Goal: Task Accomplishment & Management: Complete application form

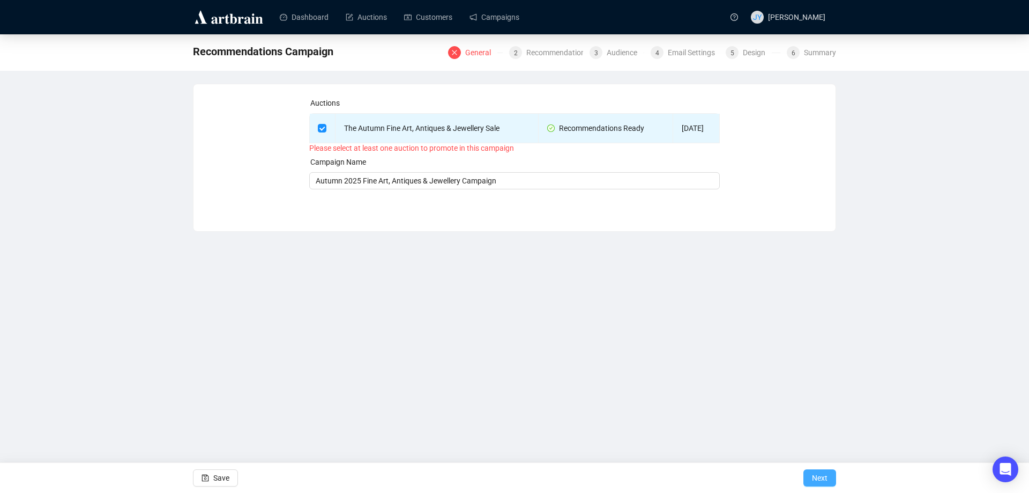
click at [811, 479] on button "Next" at bounding box center [820, 477] width 33 height 17
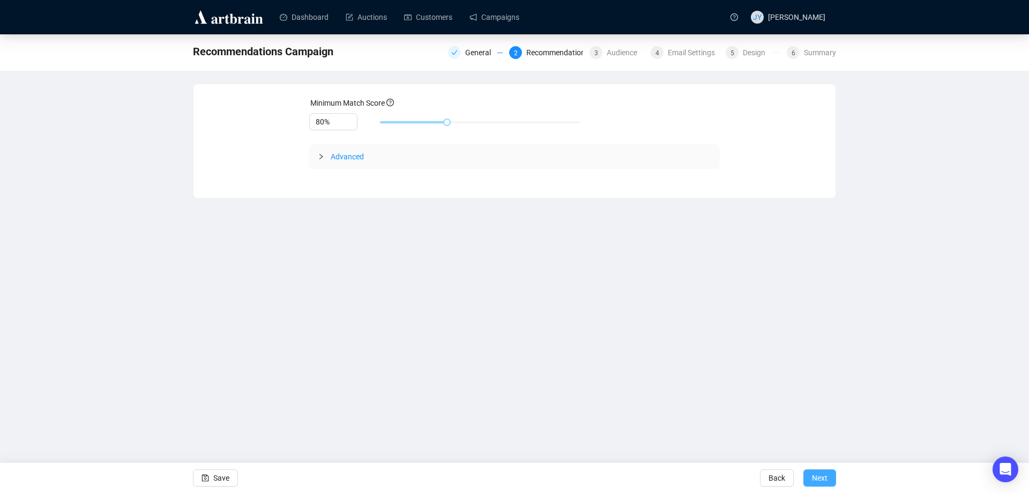
click at [823, 481] on span "Next" at bounding box center [820, 478] width 16 height 30
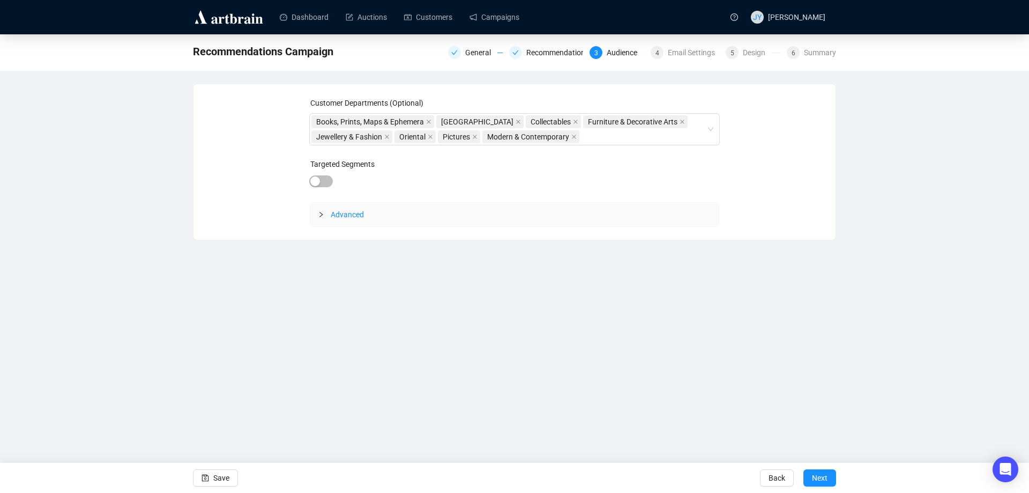
click at [823, 481] on span "Next" at bounding box center [820, 478] width 16 height 30
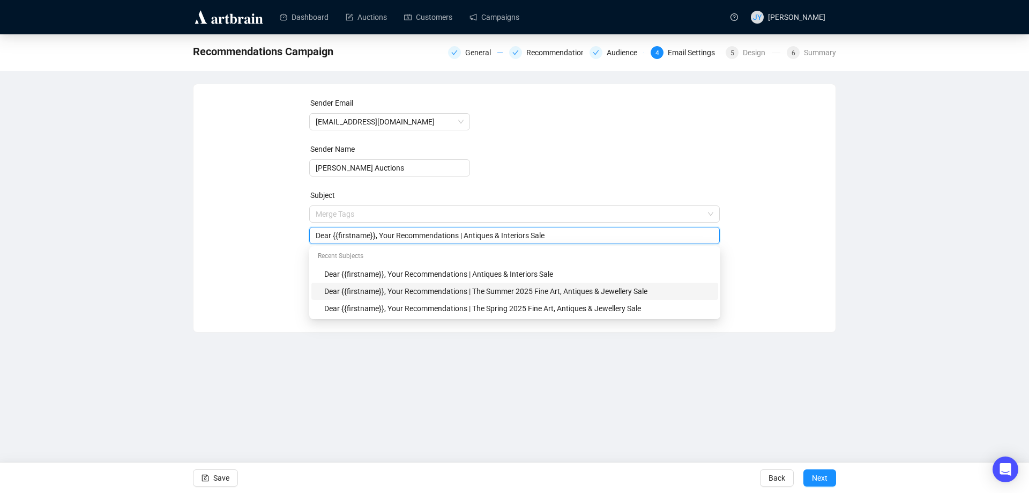
drag, startPoint x: 462, startPoint y: 215, endPoint x: 542, endPoint y: 294, distance: 111.8
click at [542, 294] on body "Dashboard Auctions Customers Campaigns JY [PERSON_NAME] Recommendations Campaig…" at bounding box center [514, 246] width 1029 height 493
click at [542, 294] on div "Dear {{firstname}}, Your Recommendations | The Summer 2025 Fine Art, Antiques &…" at bounding box center [518, 291] width 388 height 12
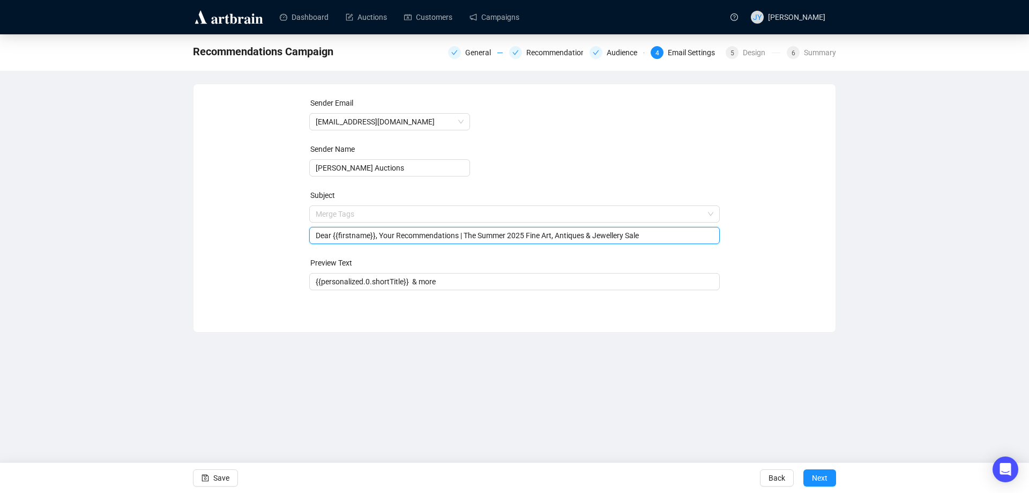
click at [507, 235] on input "Dear {{firstname}}, Your Recommendations | The Summer 2025 Fine Art, Antiques &…" at bounding box center [515, 235] width 398 height 12
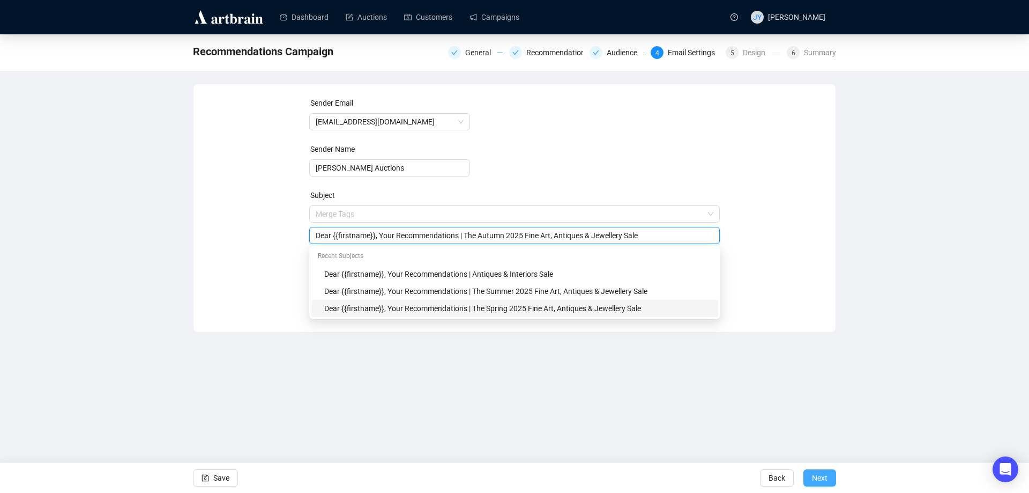
type input "Dear {{firstname}}, Your Recommendations | The Autumn 2025 Fine Art, Antiques &…"
click at [824, 479] on span "Next" at bounding box center [820, 478] width 16 height 30
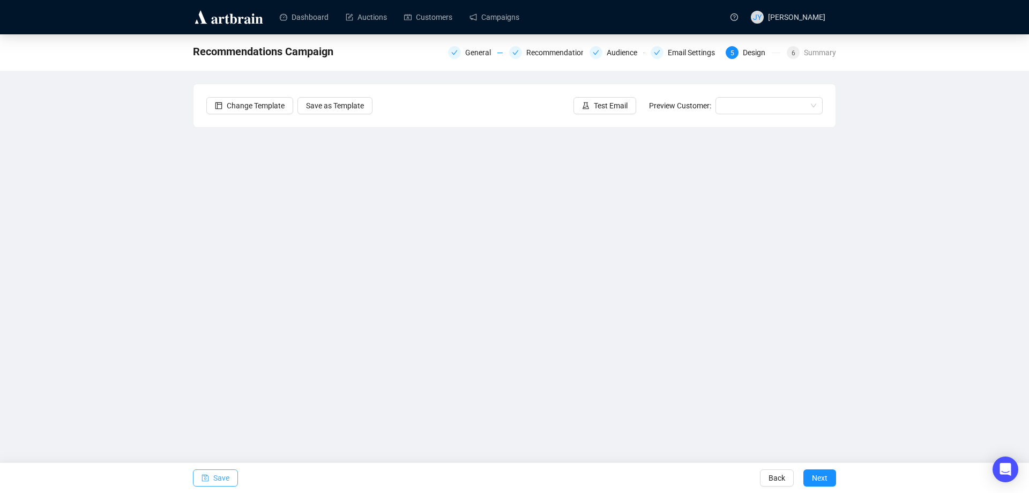
click at [229, 483] on button "Save" at bounding box center [215, 477] width 45 height 17
click at [611, 107] on span "Test Email" at bounding box center [611, 106] width 34 height 12
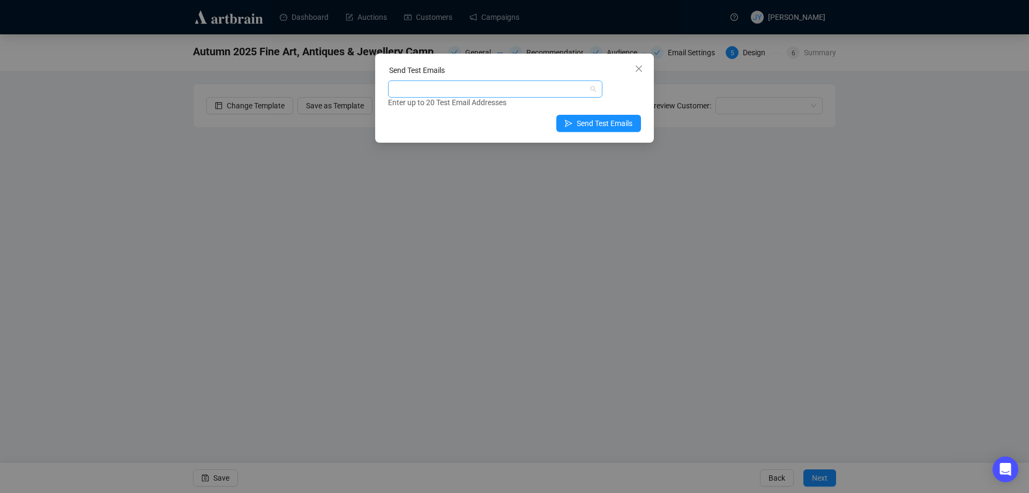
click at [456, 88] on div at bounding box center [489, 89] width 199 height 15
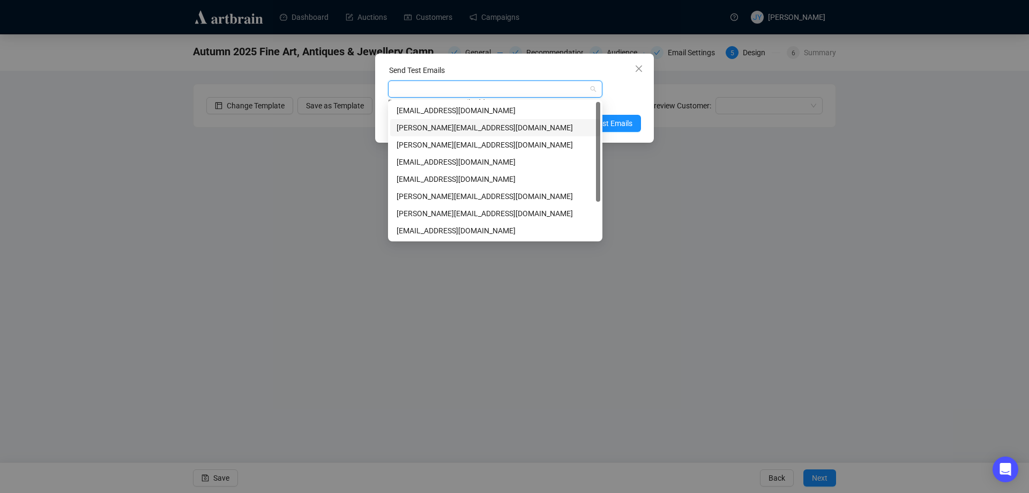
click at [464, 127] on div "[PERSON_NAME][EMAIL_ADDRESS][DOMAIN_NAME]" at bounding box center [495, 128] width 197 height 12
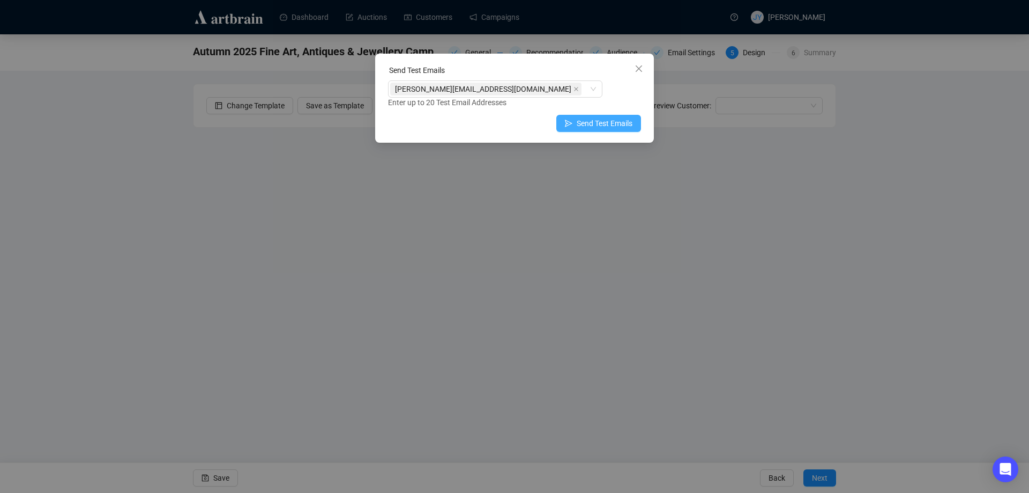
click at [609, 123] on span "Send Test Emails" at bounding box center [605, 123] width 56 height 12
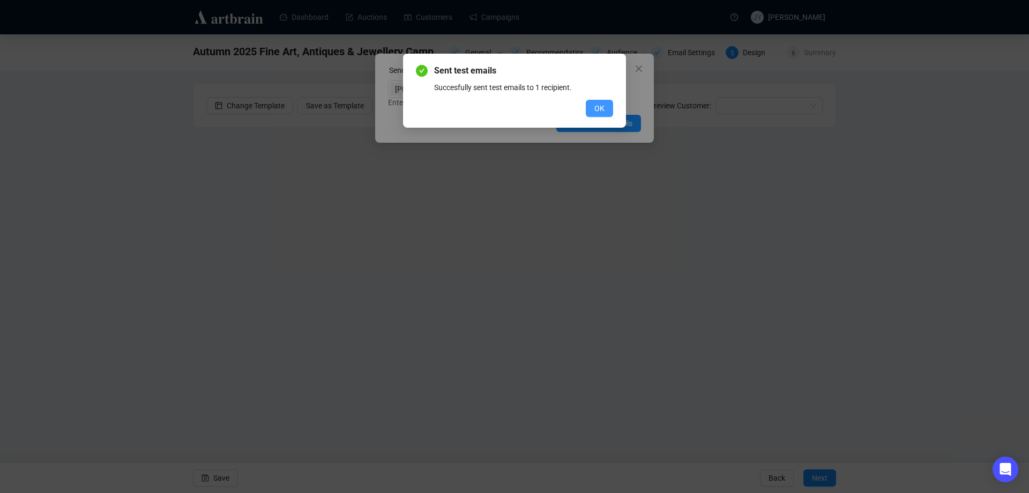
click at [604, 101] on button "OK" at bounding box center [599, 108] width 27 height 17
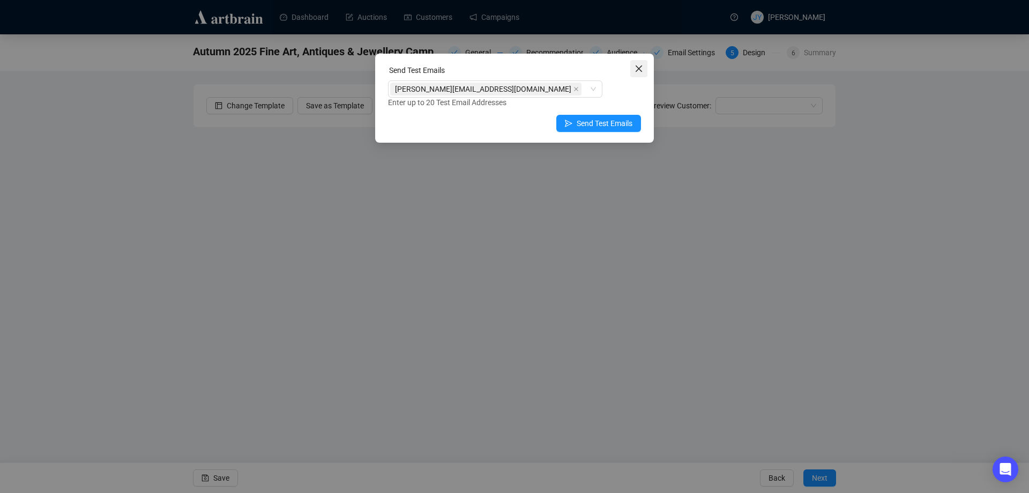
click at [638, 68] on icon "close" at bounding box center [639, 68] width 6 height 6
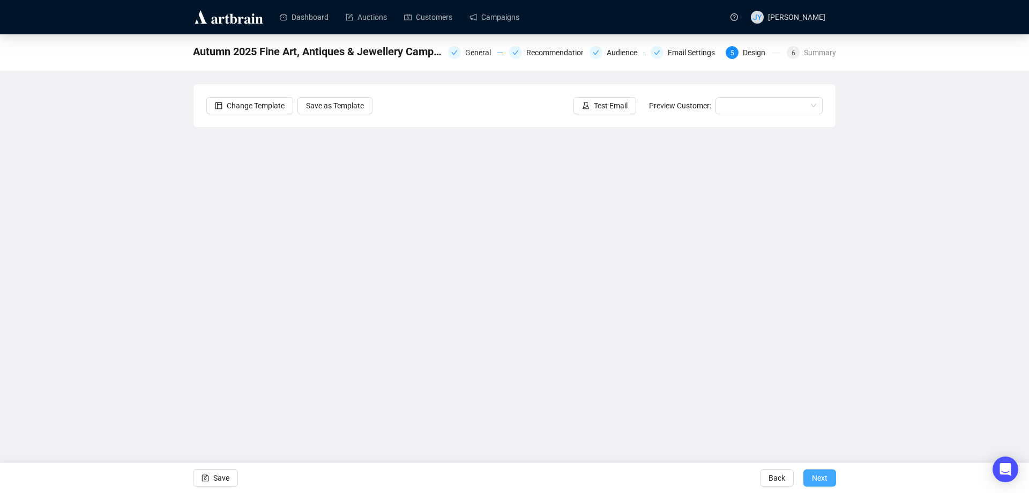
click at [828, 477] on button "Next" at bounding box center [820, 477] width 33 height 17
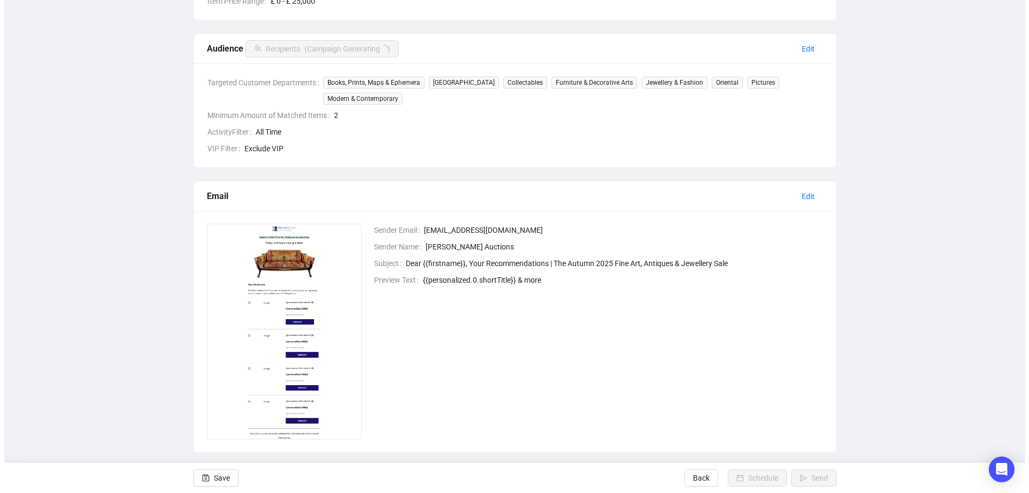
scroll to position [260, 0]
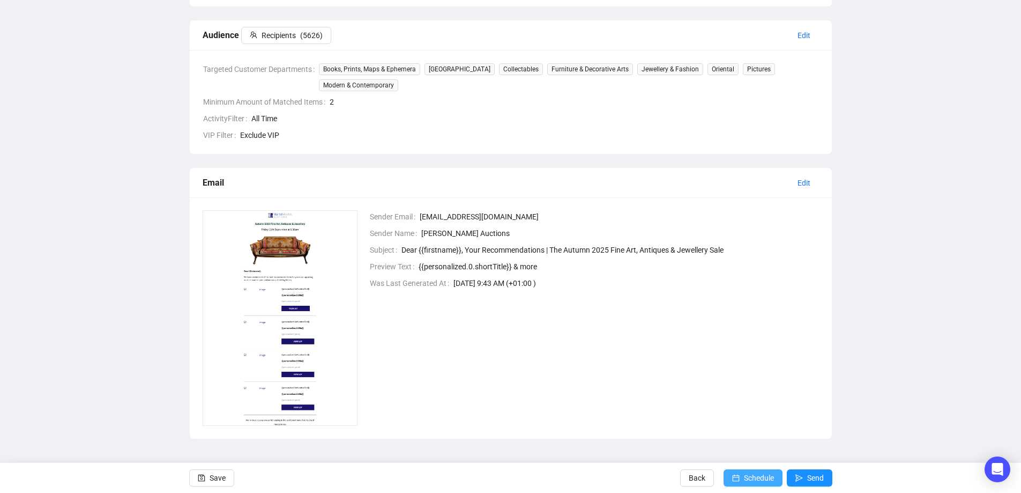
click at [761, 477] on span "Schedule" at bounding box center [759, 478] width 30 height 30
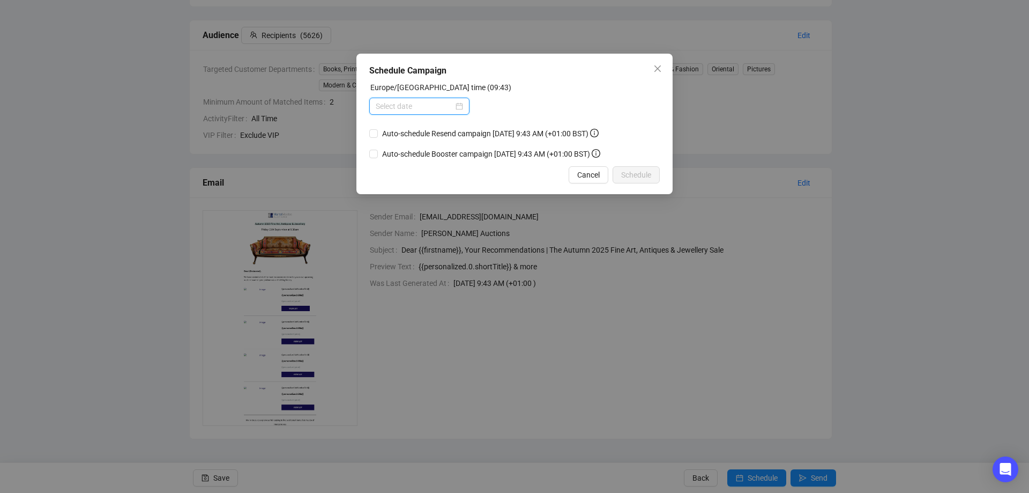
click at [395, 105] on input at bounding box center [415, 106] width 78 height 12
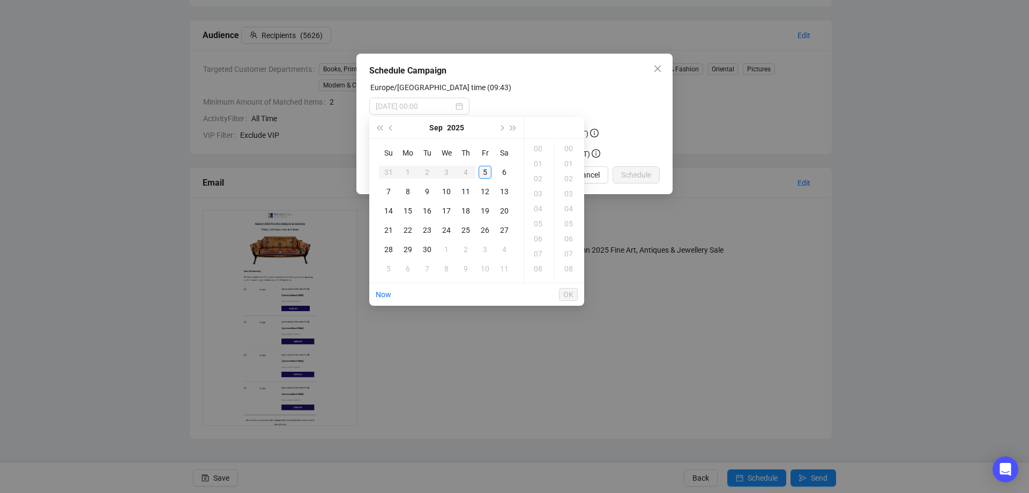
click at [486, 173] on div "5" at bounding box center [485, 172] width 13 height 13
click at [537, 217] on div "18" at bounding box center [540, 215] width 26 height 15
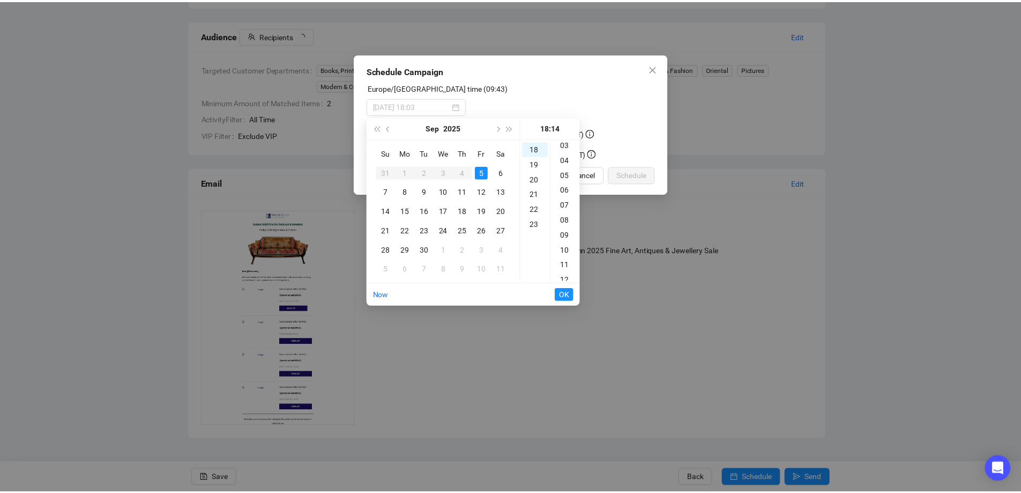
scroll to position [0, 0]
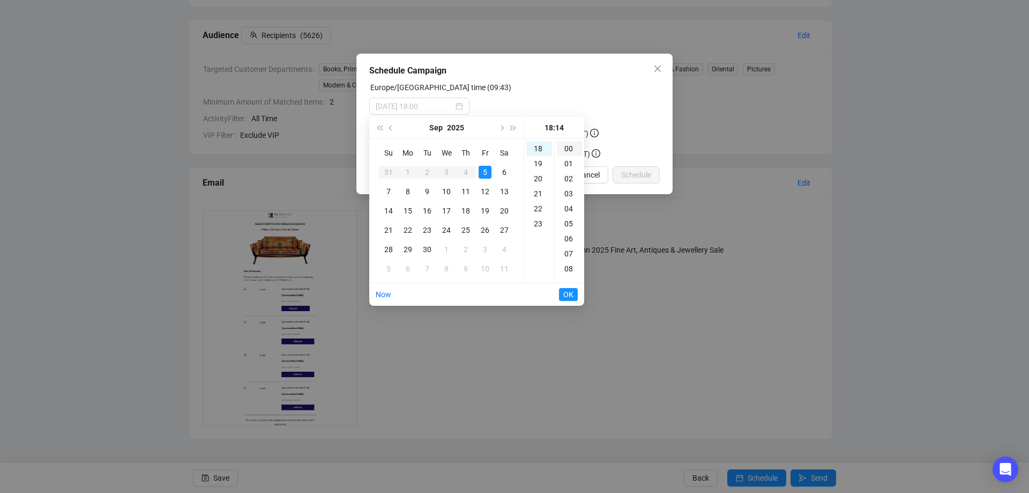
click at [567, 144] on div "00" at bounding box center [570, 148] width 26 height 15
click at [569, 148] on div "00" at bounding box center [570, 148] width 26 height 15
type input "[DATE] 18:00"
click at [568, 292] on span "OK" at bounding box center [569, 294] width 10 height 20
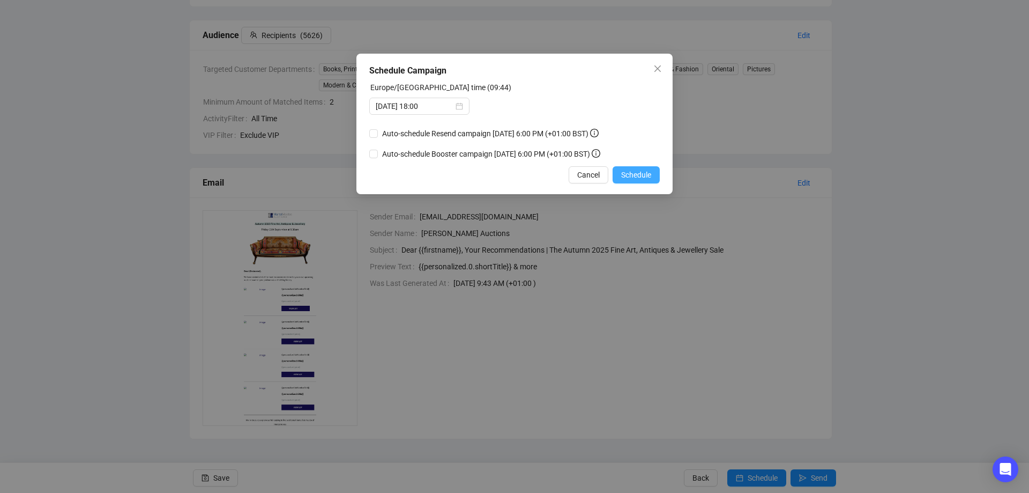
click at [635, 172] on span "Schedule" at bounding box center [636, 175] width 30 height 12
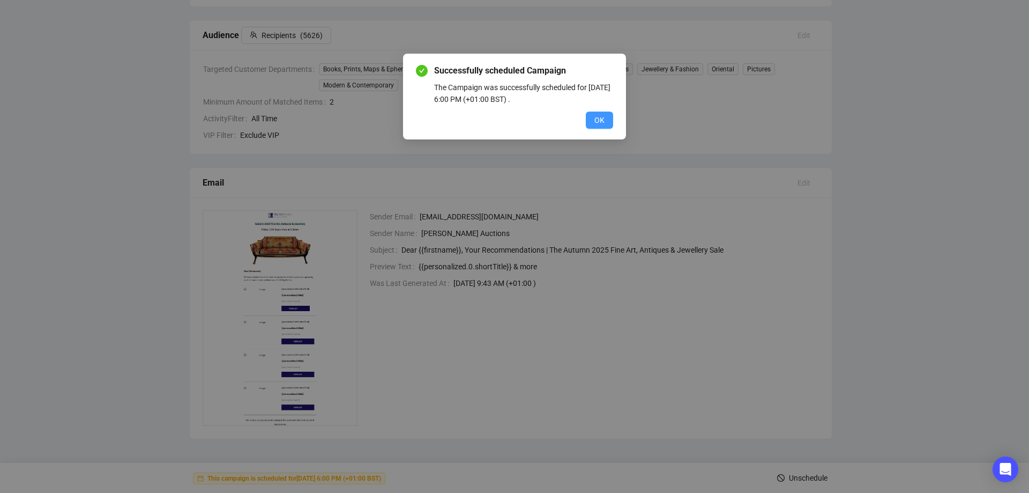
click at [597, 122] on span "OK" at bounding box center [600, 120] width 10 height 12
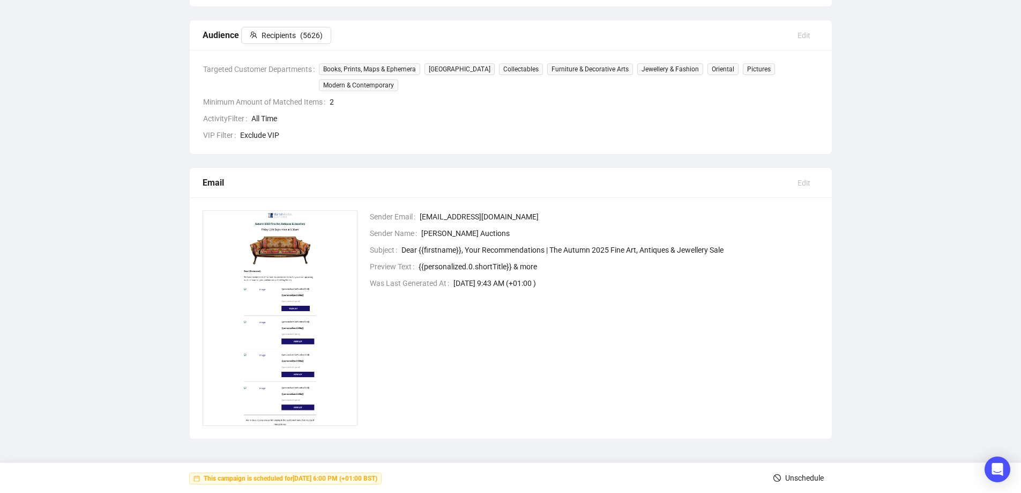
click at [804, 474] on span "Unschedule" at bounding box center [805, 478] width 39 height 30
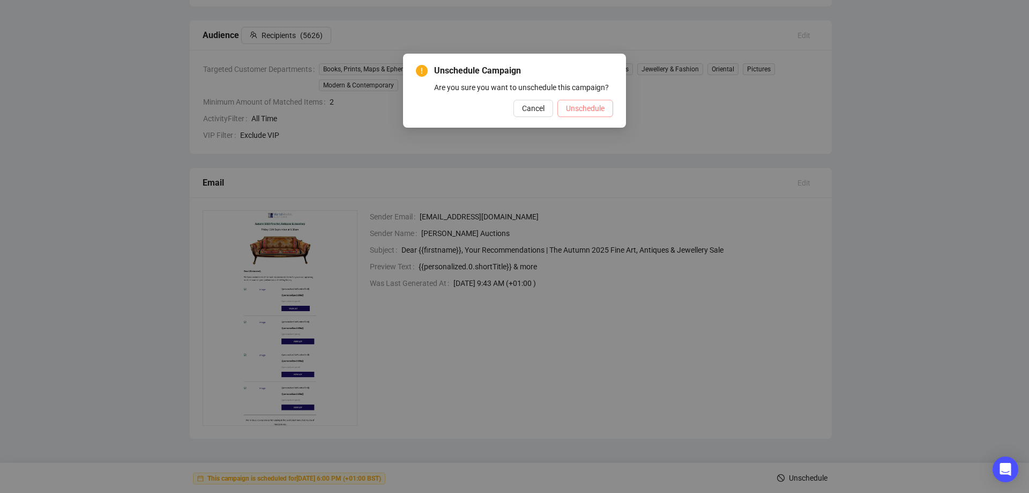
click at [583, 102] on span "Unschedule" at bounding box center [585, 108] width 39 height 12
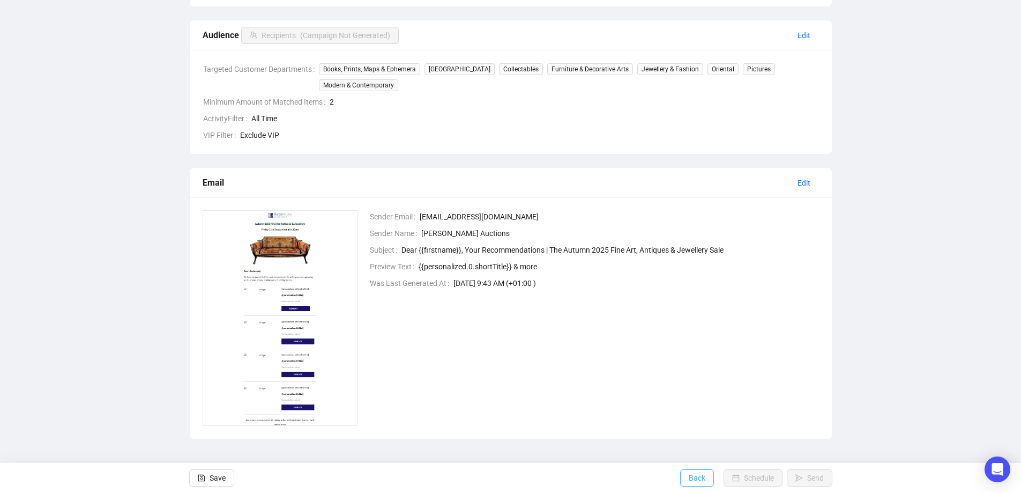
click at [697, 479] on span "Back" at bounding box center [697, 478] width 17 height 30
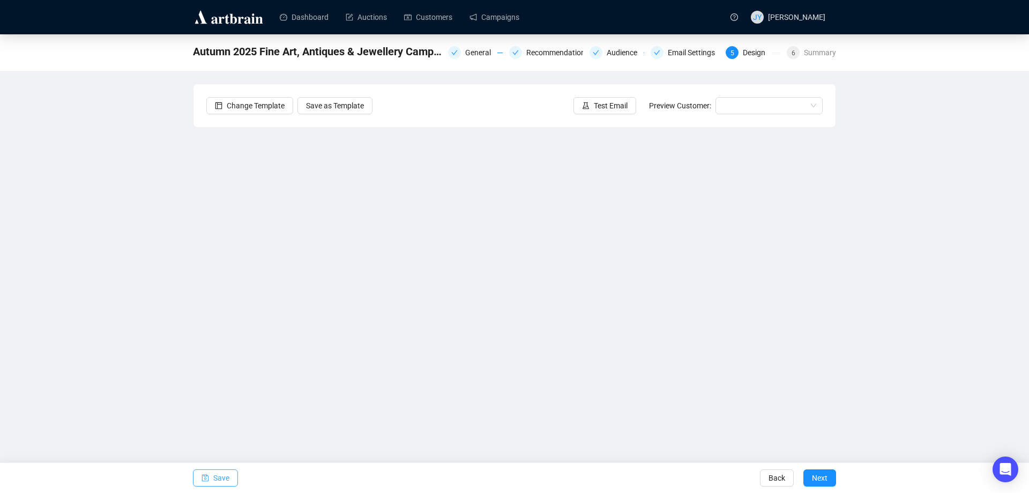
click at [222, 473] on span "Save" at bounding box center [221, 478] width 16 height 30
click at [620, 106] on span "Test Email" at bounding box center [611, 106] width 34 height 12
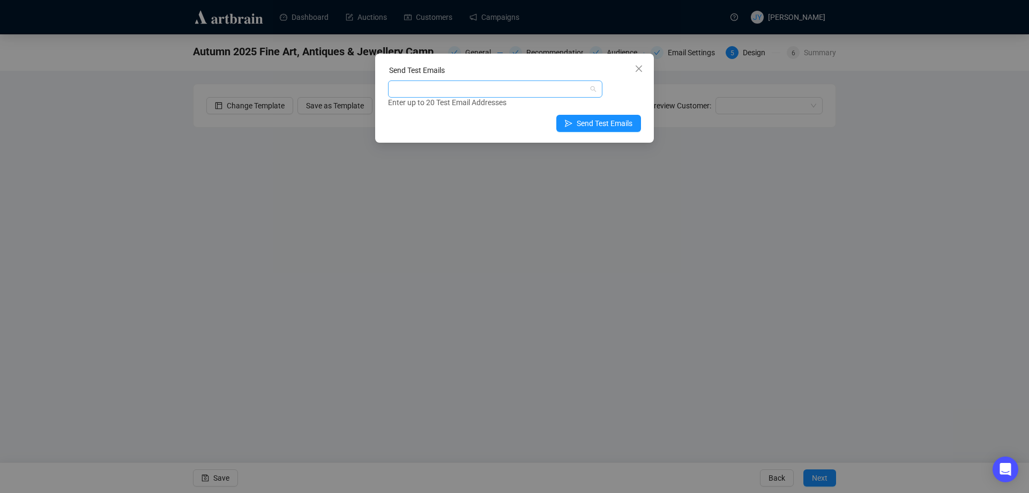
click at [501, 94] on div at bounding box center [489, 89] width 199 height 15
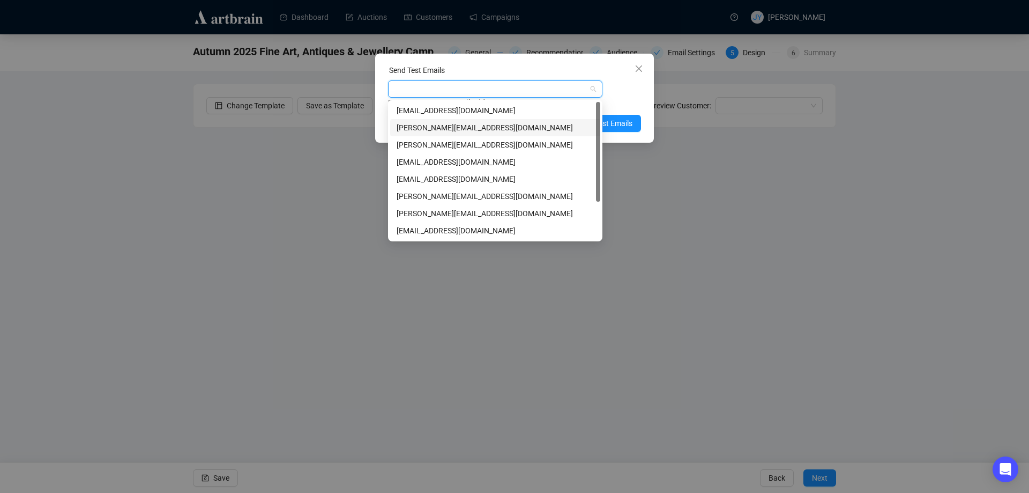
click at [480, 129] on div "[PERSON_NAME][EMAIL_ADDRESS][DOMAIN_NAME]" at bounding box center [495, 128] width 197 height 12
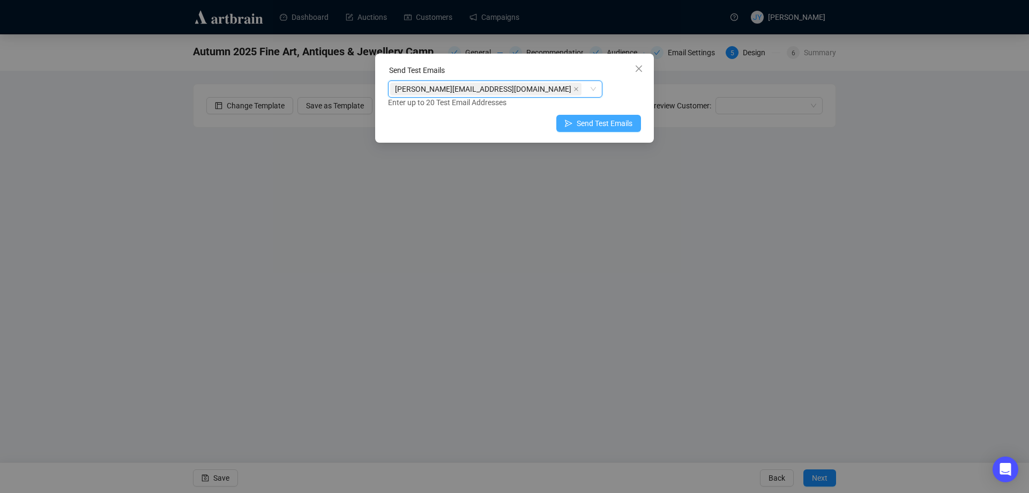
click at [616, 121] on span "Send Test Emails" at bounding box center [605, 123] width 56 height 12
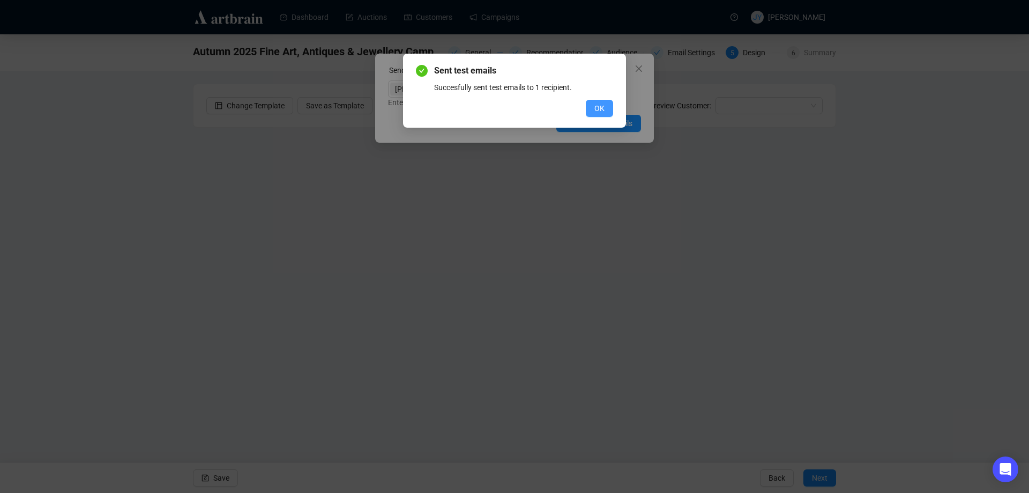
click at [603, 101] on button "OK" at bounding box center [599, 108] width 27 height 17
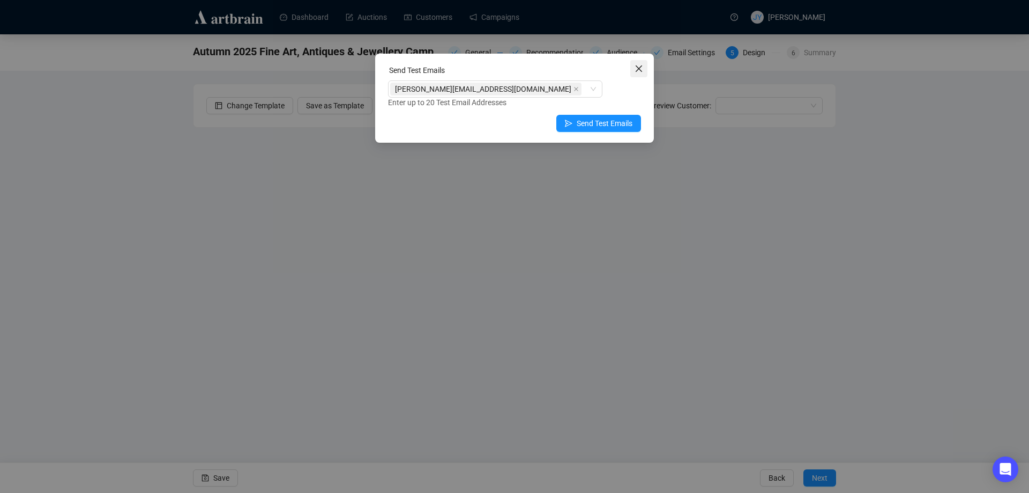
click at [639, 73] on button "Close" at bounding box center [639, 68] width 17 height 17
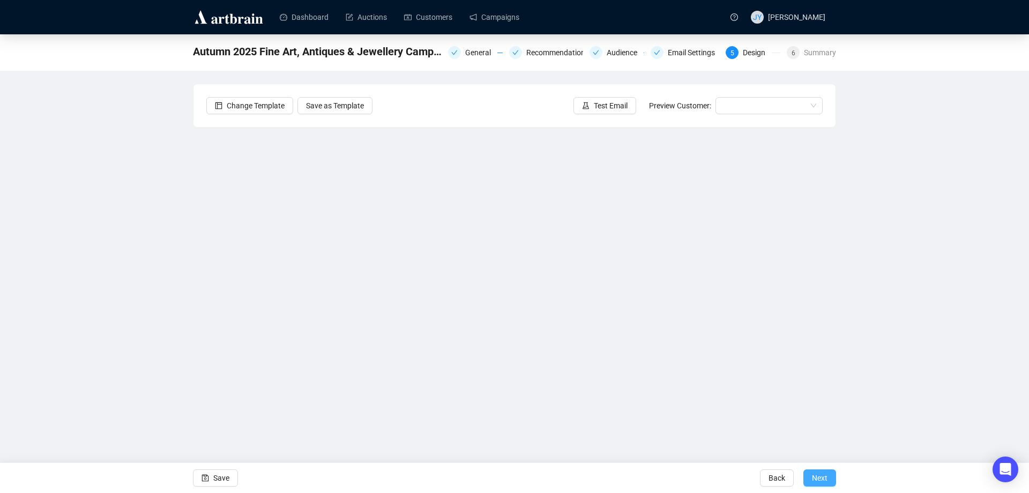
click at [822, 478] on span "Next" at bounding box center [820, 478] width 16 height 30
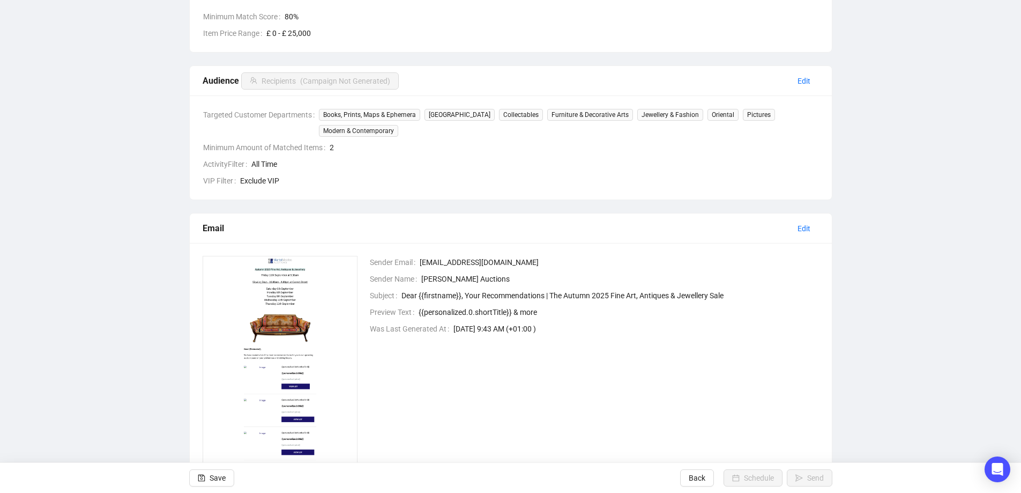
scroll to position [260, 0]
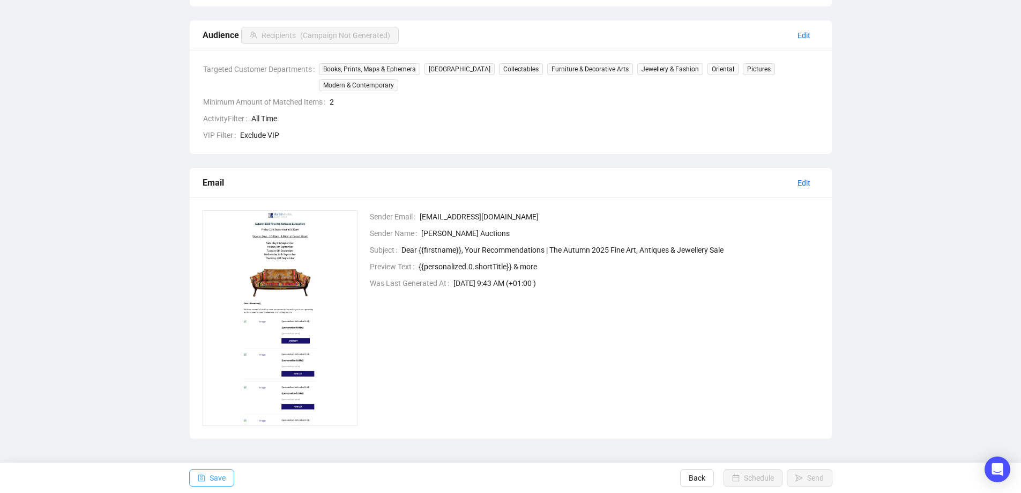
click at [227, 476] on button "Save" at bounding box center [211, 477] width 45 height 17
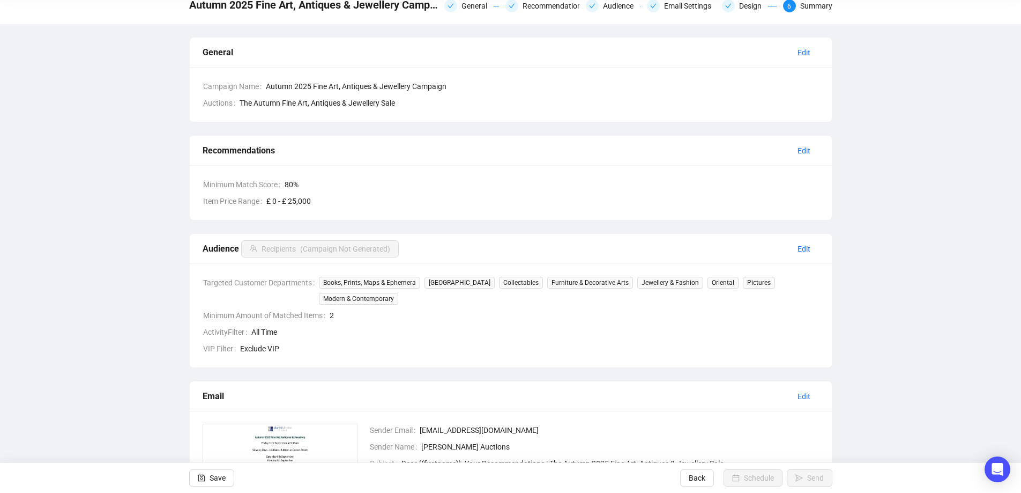
scroll to position [46, 0]
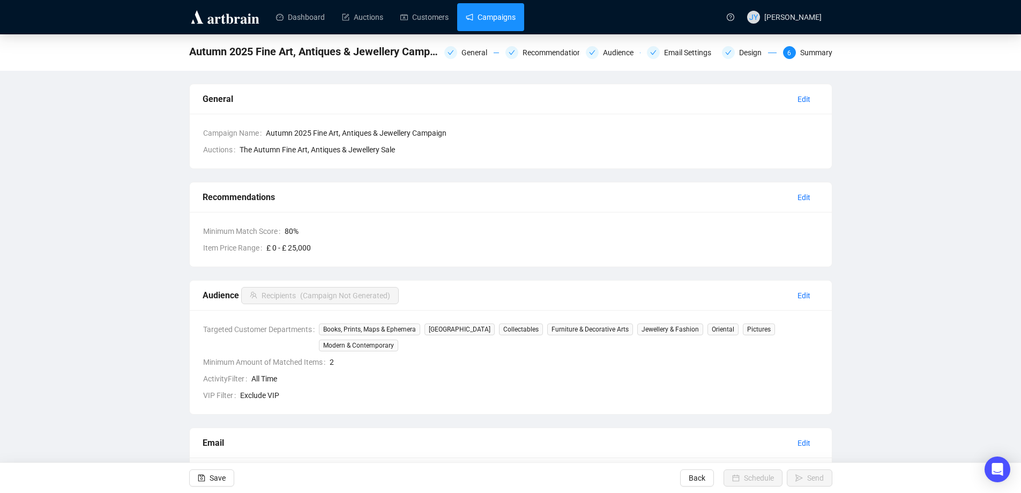
click at [466, 14] on link "Campaigns" at bounding box center [491, 17] width 50 height 28
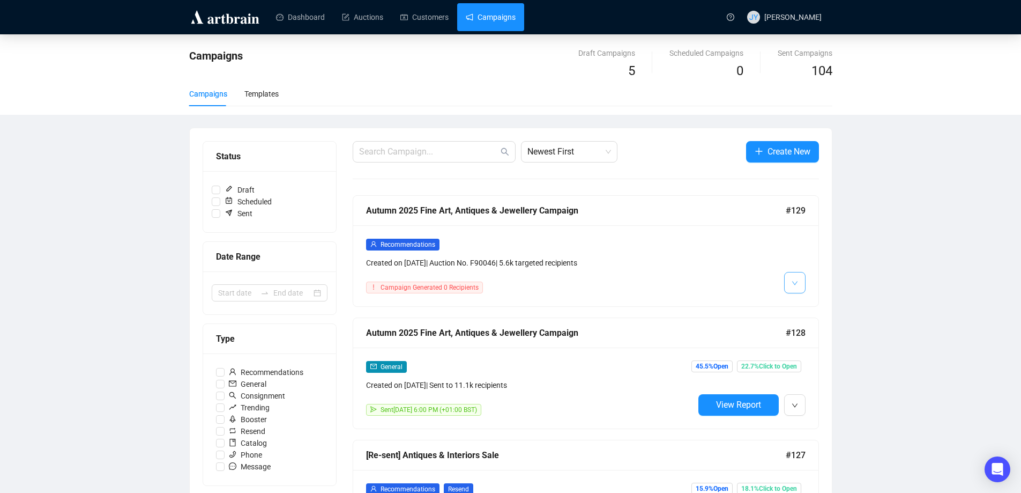
click at [787, 282] on button "button" at bounding box center [794, 282] width 21 height 21
click at [797, 302] on img at bounding box center [797, 305] width 9 height 9
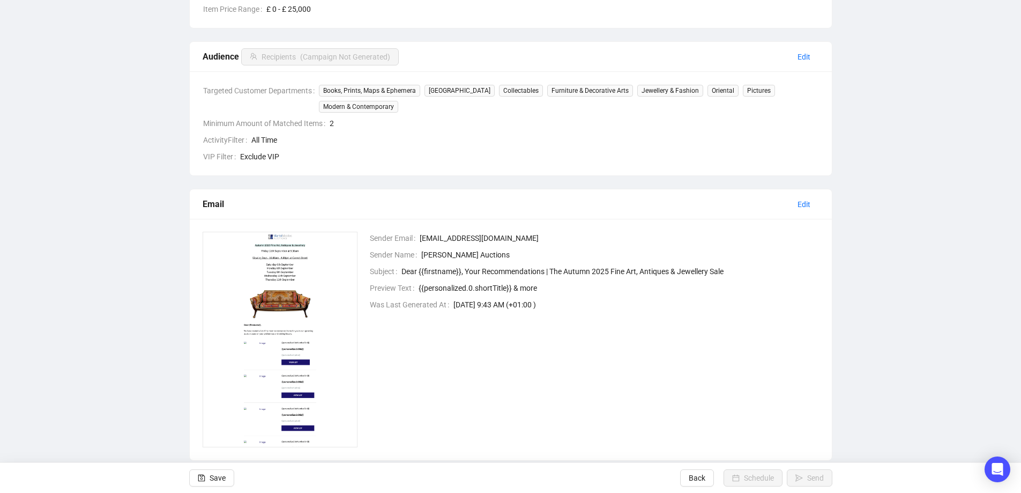
scroll to position [260, 0]
